Goal: Navigation & Orientation: Understand site structure

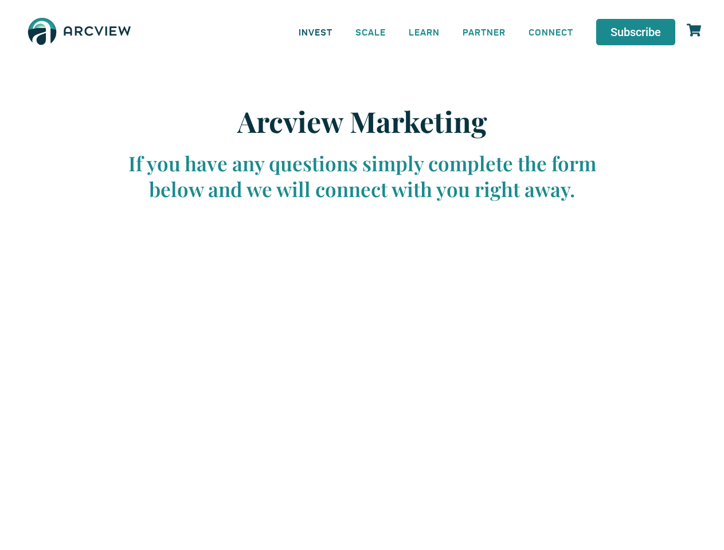
click at [315, 32] on link "INVEST" at bounding box center [315, 32] width 57 height 26
click at [371, 32] on link "SCALE" at bounding box center [370, 32] width 53 height 26
click at [424, 32] on link "LEARN" at bounding box center [424, 32] width 54 height 26
click at [551, 32] on link "CONNECT" at bounding box center [551, 32] width 68 height 26
